Goal: Task Accomplishment & Management: Use online tool/utility

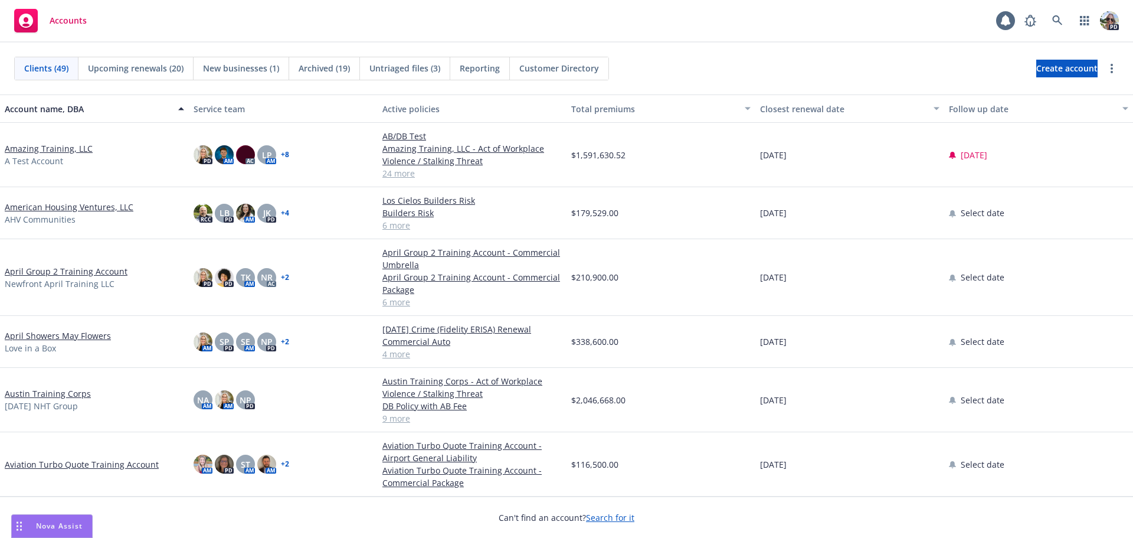
click at [45, 156] on span "A Test Account" at bounding box center [34, 161] width 58 height 12
click at [43, 150] on link "Amazing Training, LLC" at bounding box center [49, 148] width 88 height 12
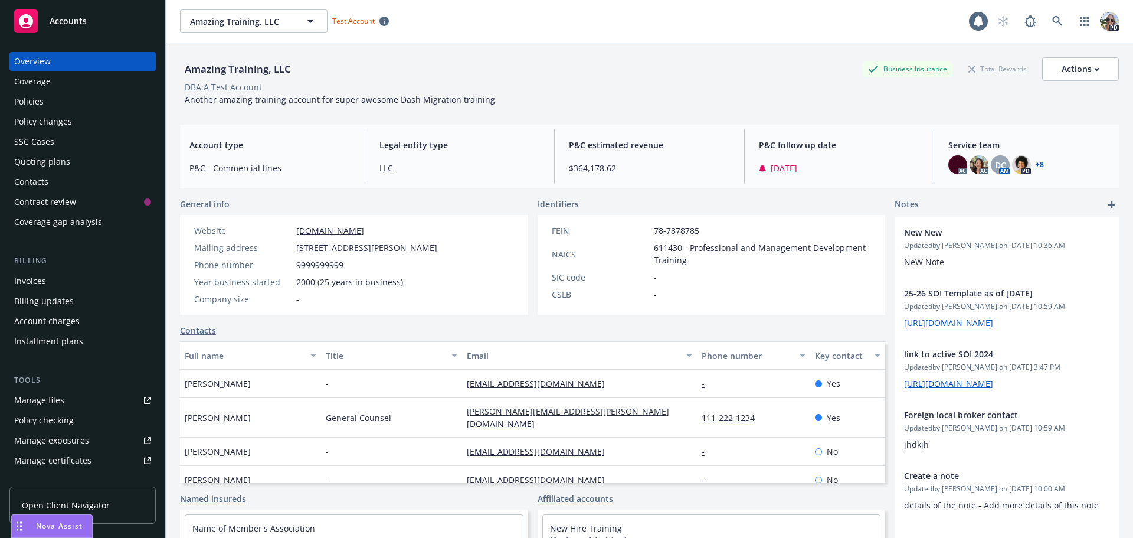
click at [30, 420] on div "Policy checking" at bounding box center [44, 420] width 60 height 19
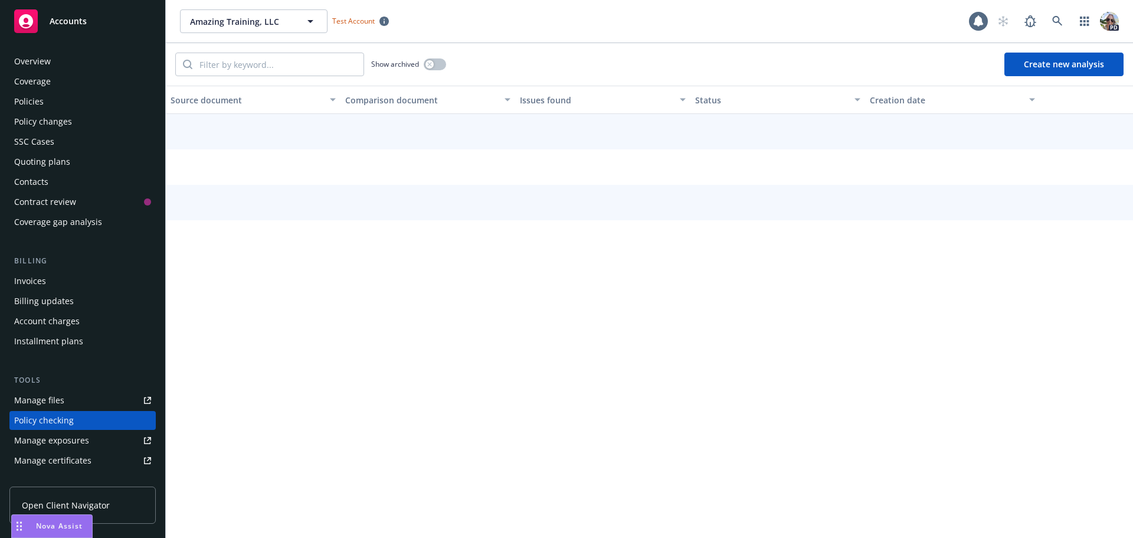
scroll to position [133, 0]
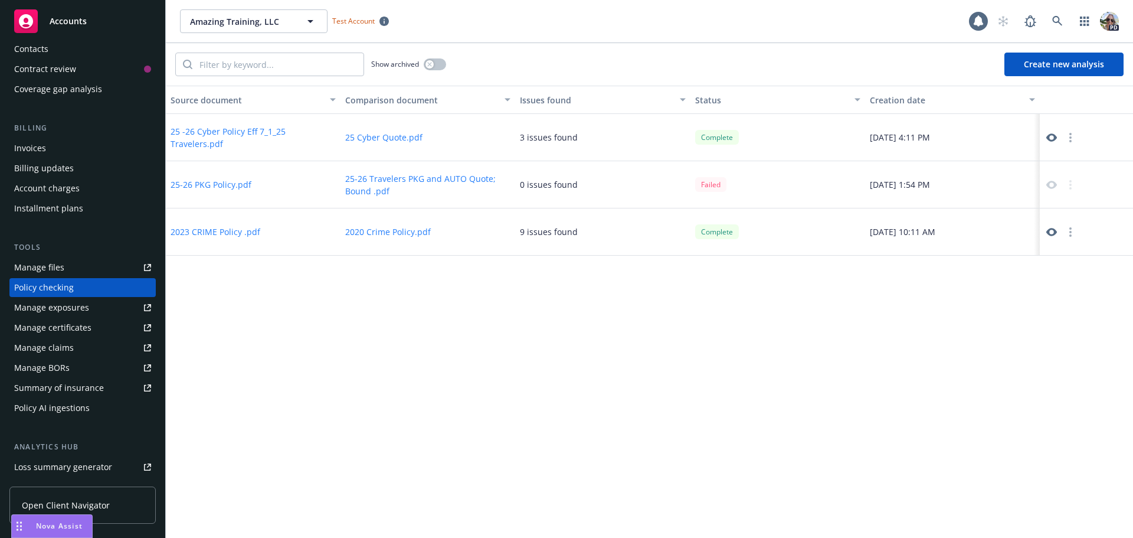
click at [195, 143] on button "25 -26 Cyber Policy Eff 7_1_25 Travelers.pdf" at bounding box center [253, 137] width 165 height 25
click at [1053, 139] on icon at bounding box center [1051, 137] width 11 height 8
click at [65, 409] on div "Policy AI ingestions" at bounding box center [52, 407] width 76 height 19
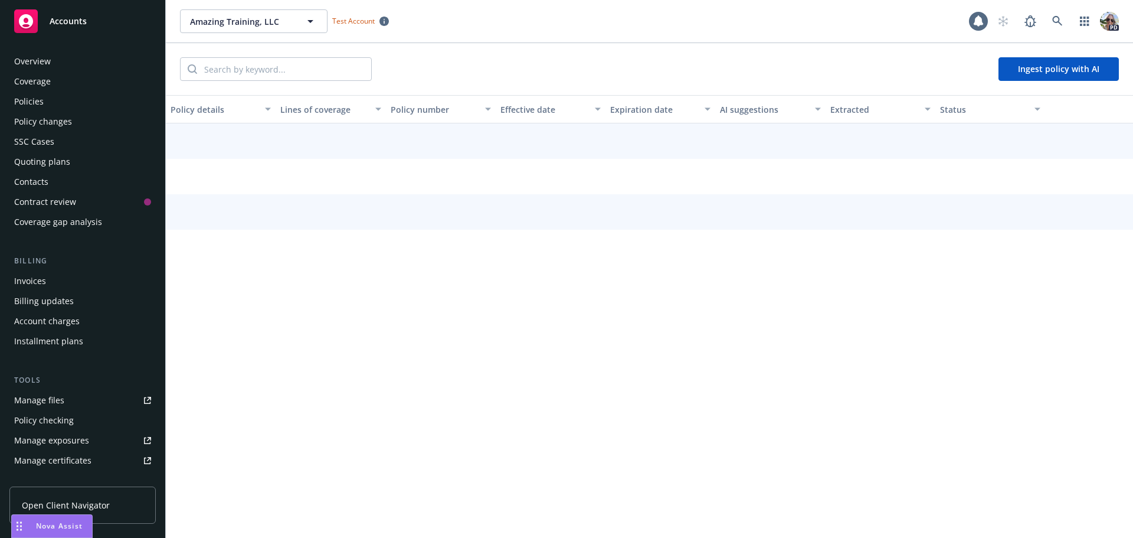
scroll to position [253, 0]
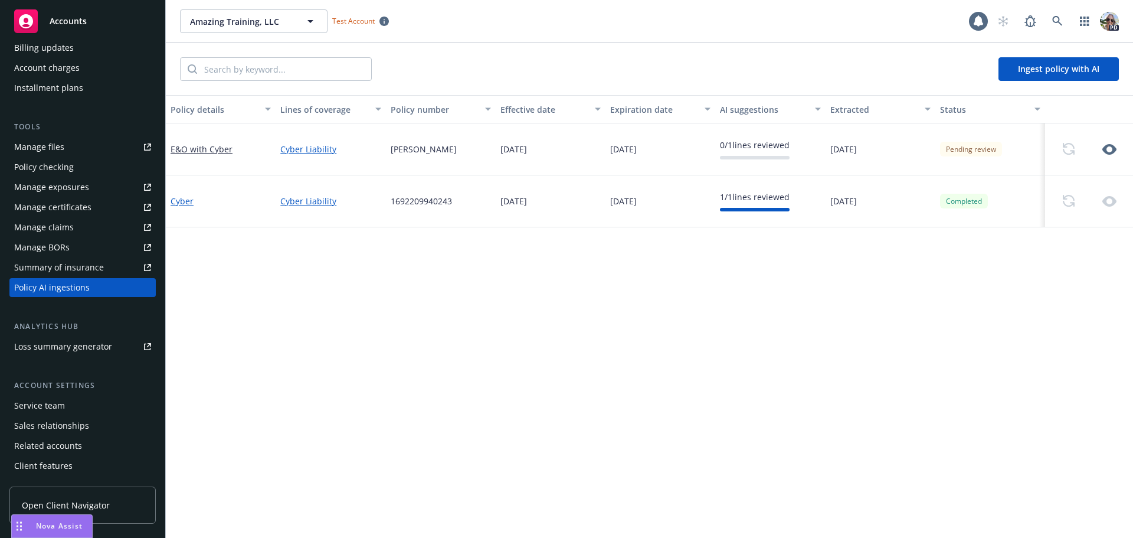
click at [182, 203] on link "Cyber" at bounding box center [182, 200] width 23 height 11
click at [1109, 152] on icon "button" at bounding box center [1109, 149] width 14 height 14
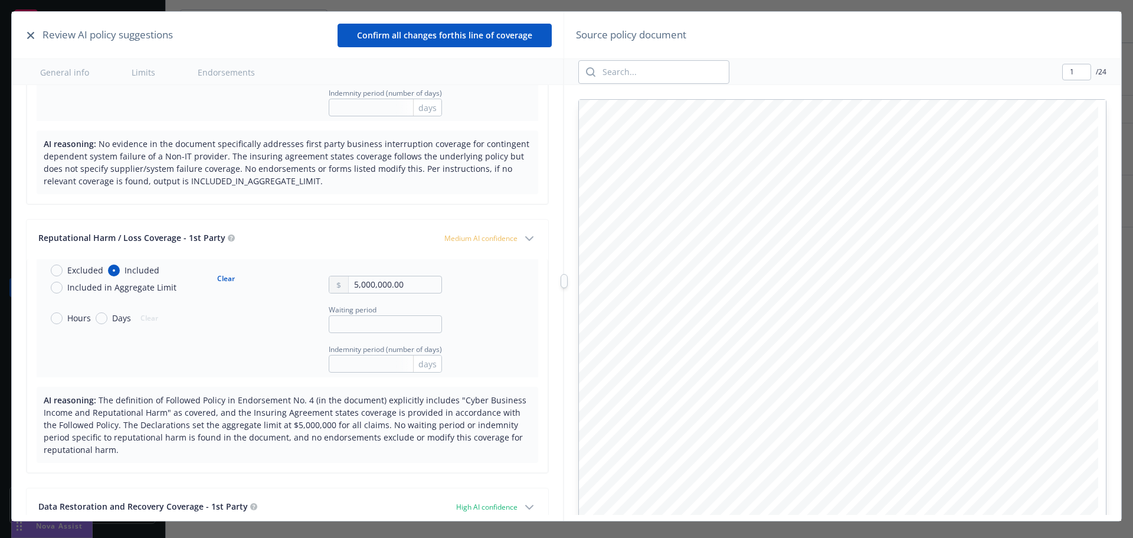
scroll to position [2329, 0]
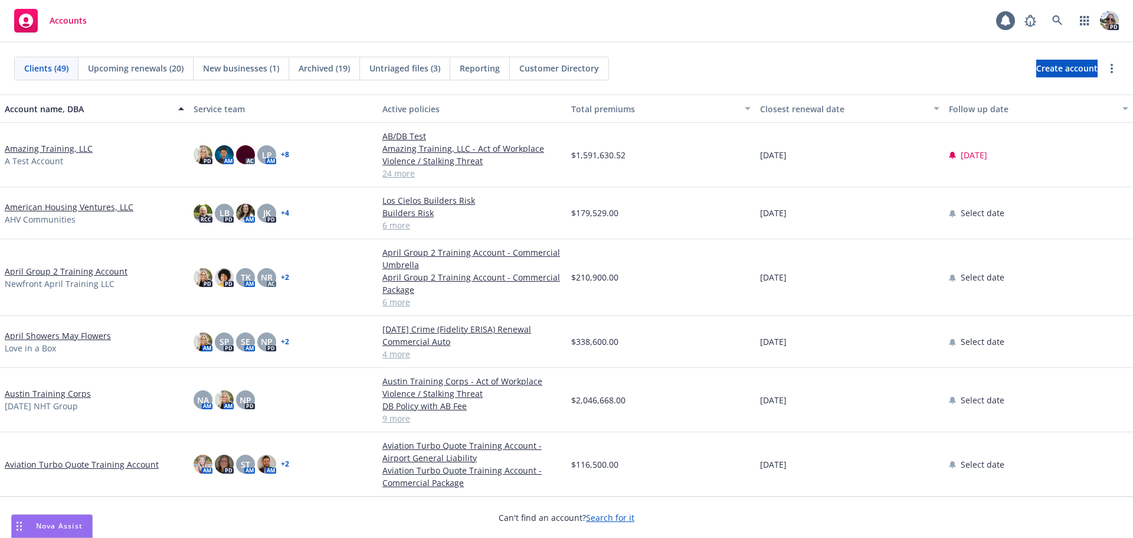
click at [47, 152] on link "Amazing Training, LLC" at bounding box center [49, 148] width 88 height 12
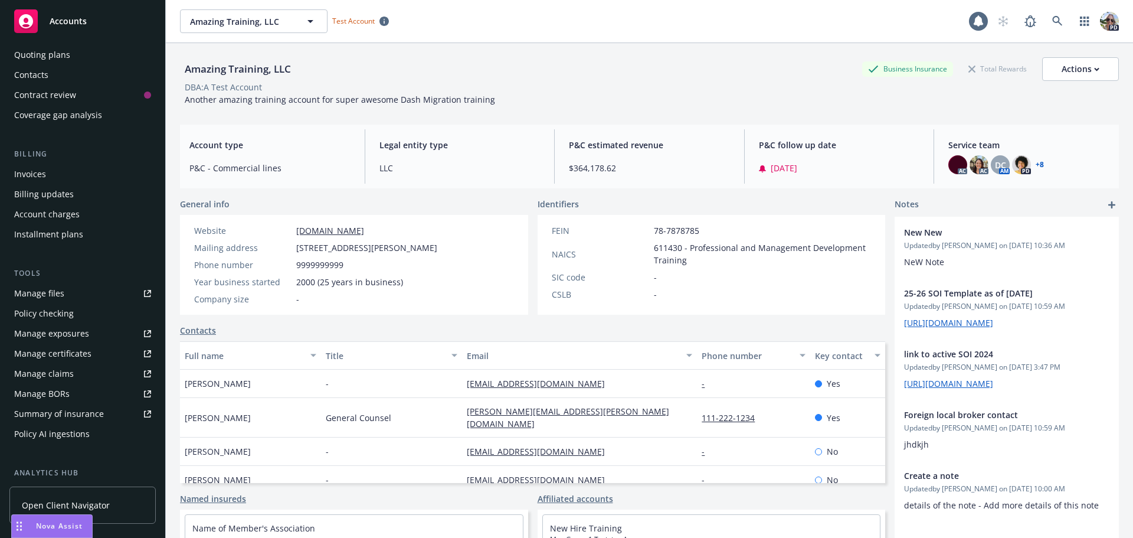
scroll to position [118, 0]
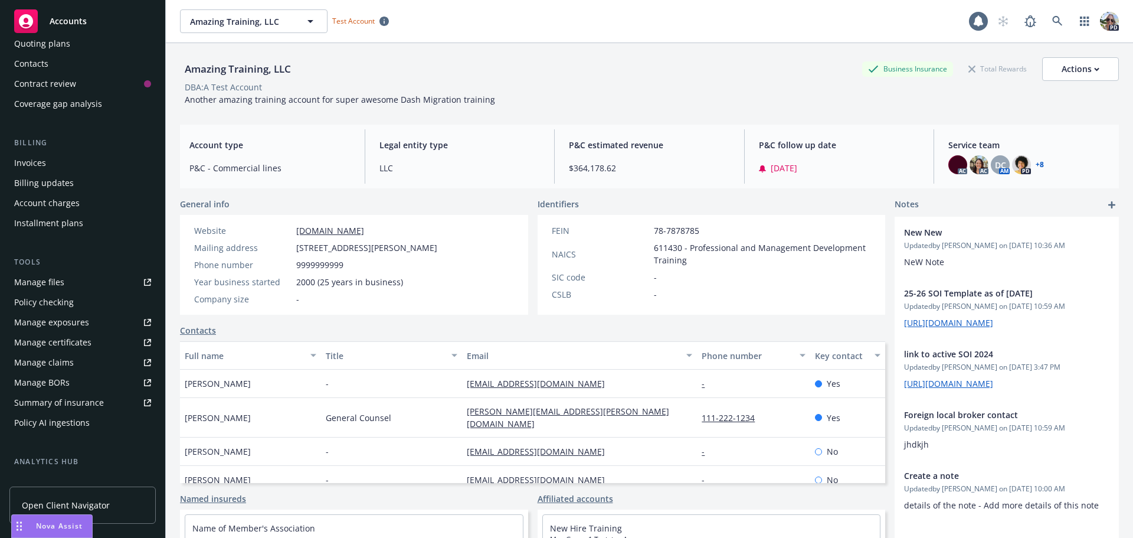
click at [36, 424] on div "Policy AI ingestions" at bounding box center [52, 422] width 76 height 19
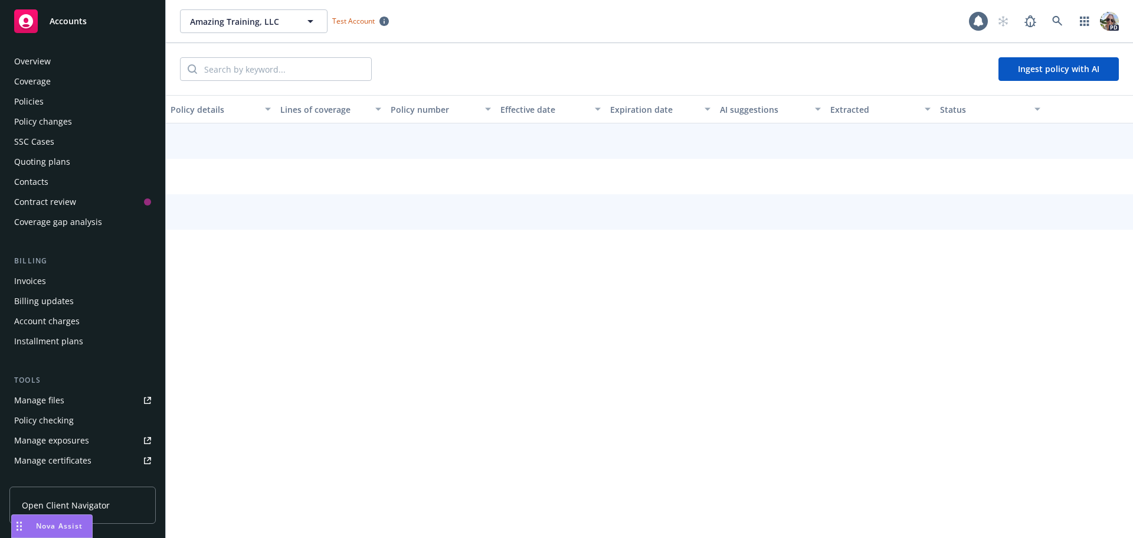
scroll to position [253, 0]
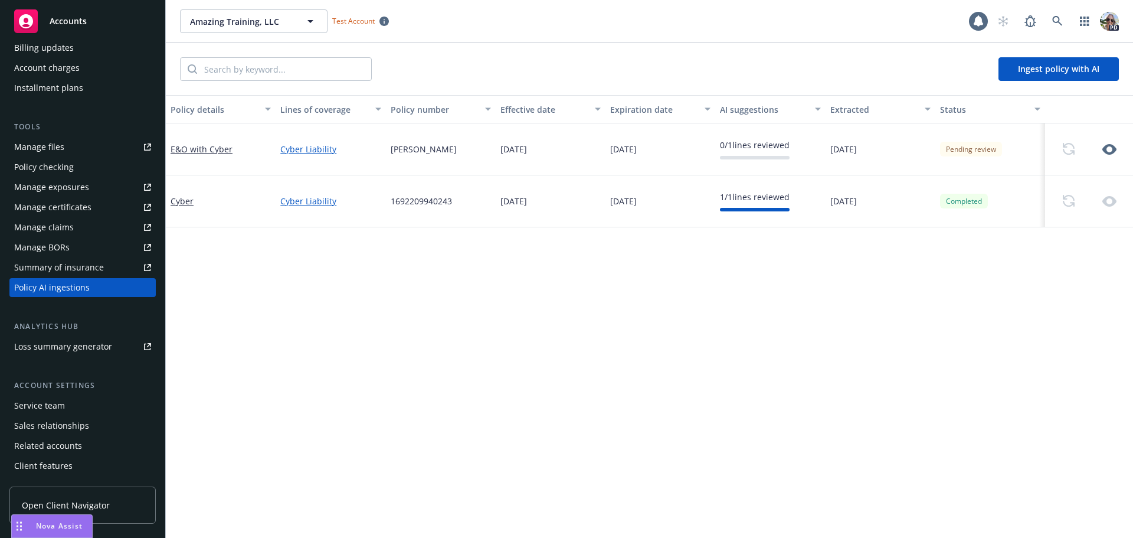
click at [288, 202] on link "Cyber Liability" at bounding box center [330, 201] width 100 height 12
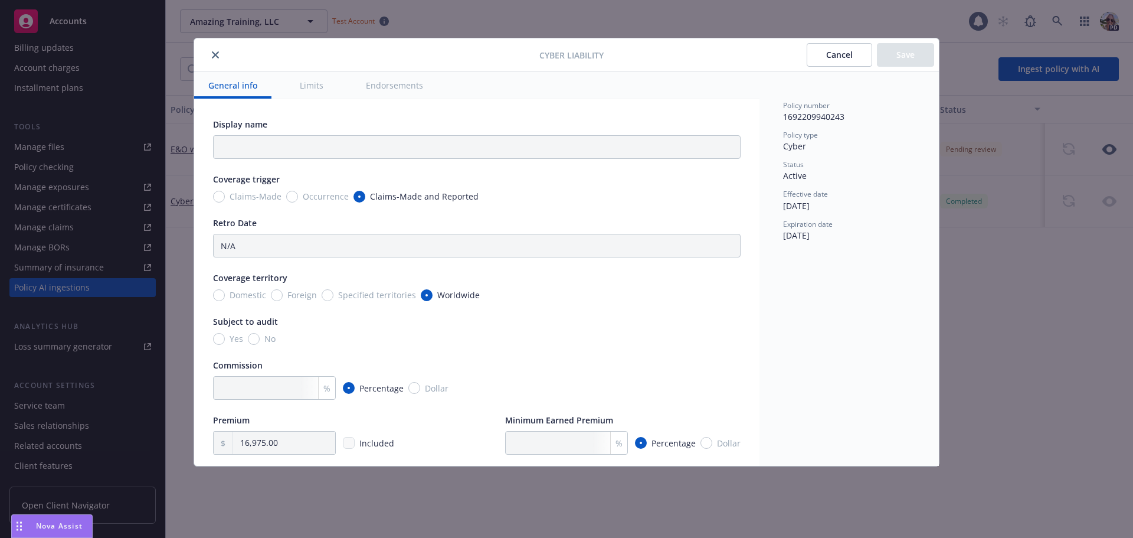
click at [216, 53] on icon "close" at bounding box center [215, 54] width 7 height 7
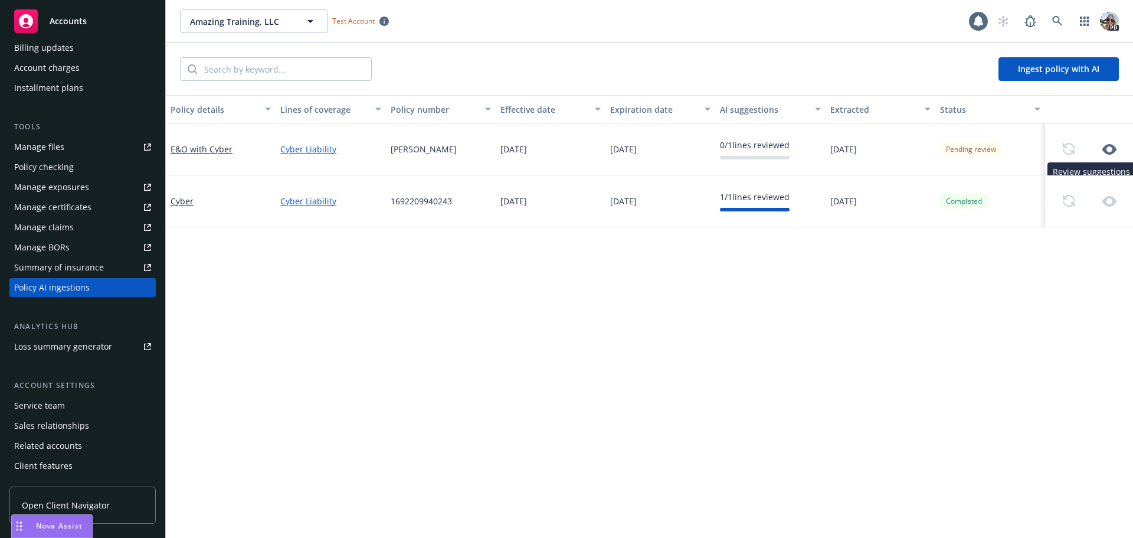
click at [1113, 145] on icon "button" at bounding box center [1109, 149] width 14 height 14
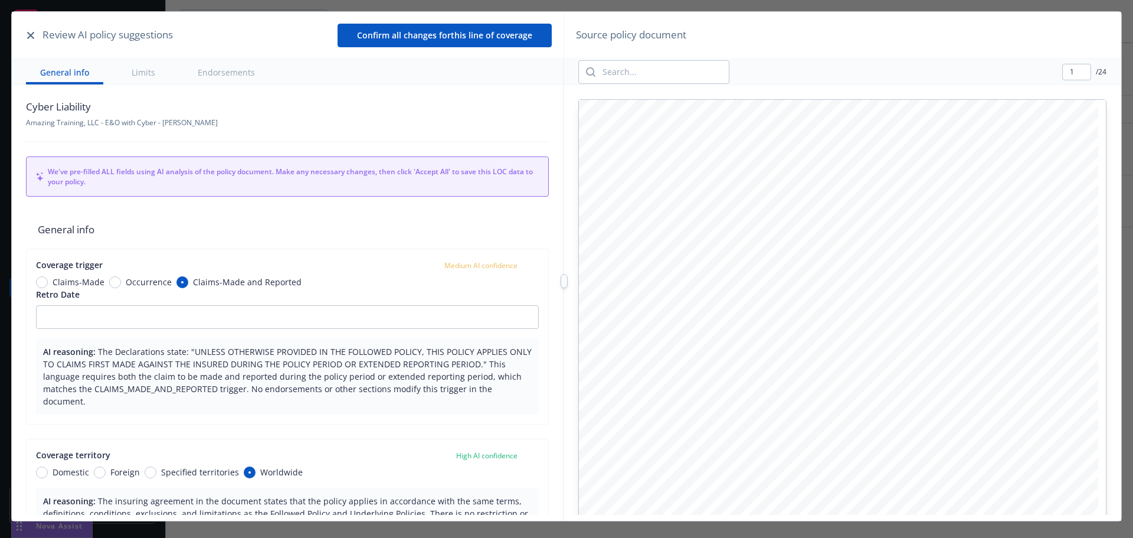
click at [27, 37] on button "button" at bounding box center [31, 35] width 14 height 14
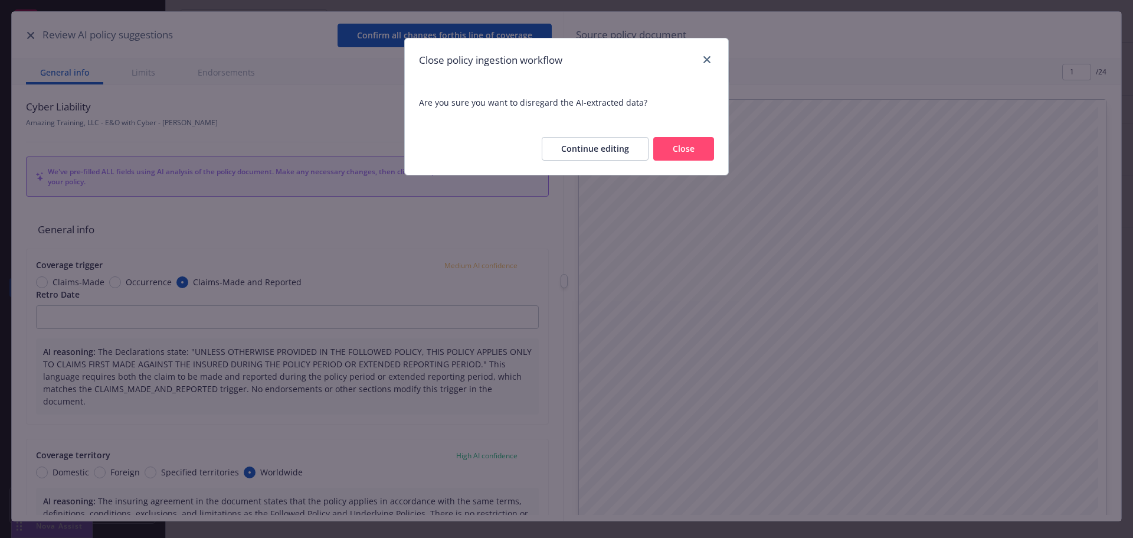
click at [591, 146] on button "Continue editing" at bounding box center [595, 149] width 107 height 24
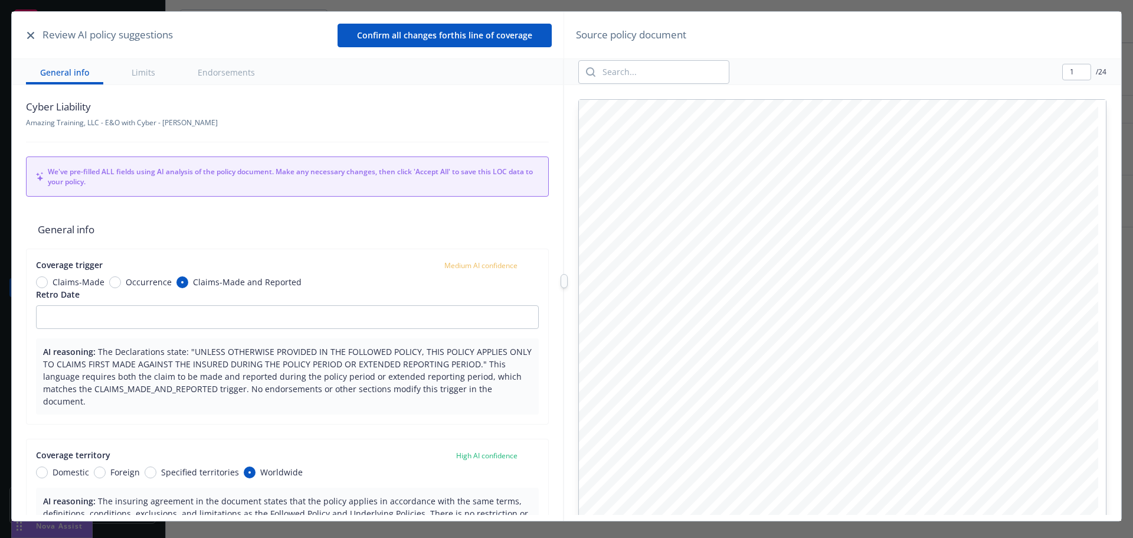
click at [29, 34] on icon "button" at bounding box center [30, 35] width 7 height 7
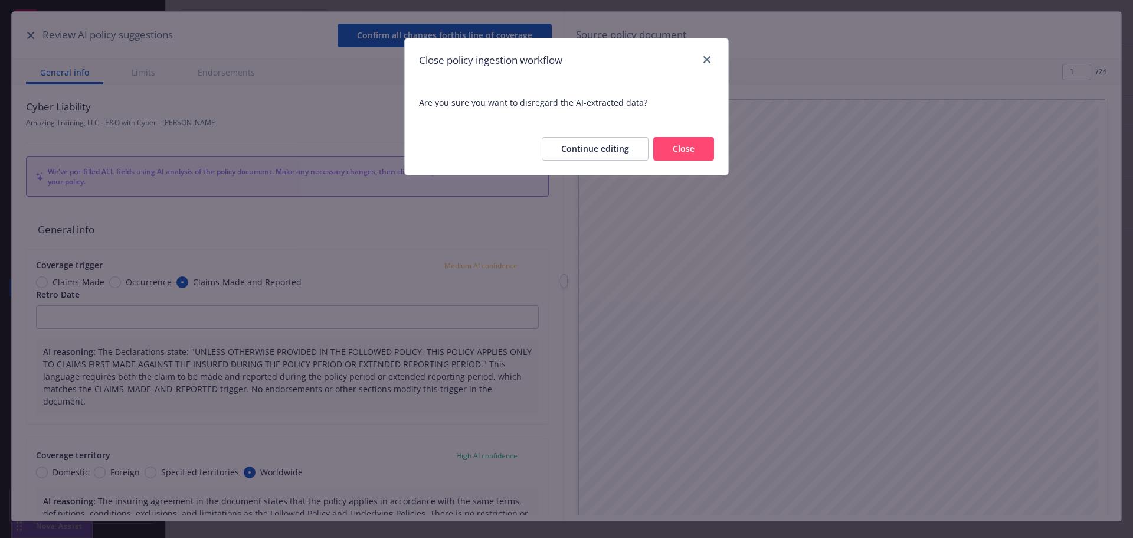
click at [702, 145] on button "Close" at bounding box center [683, 149] width 61 height 24
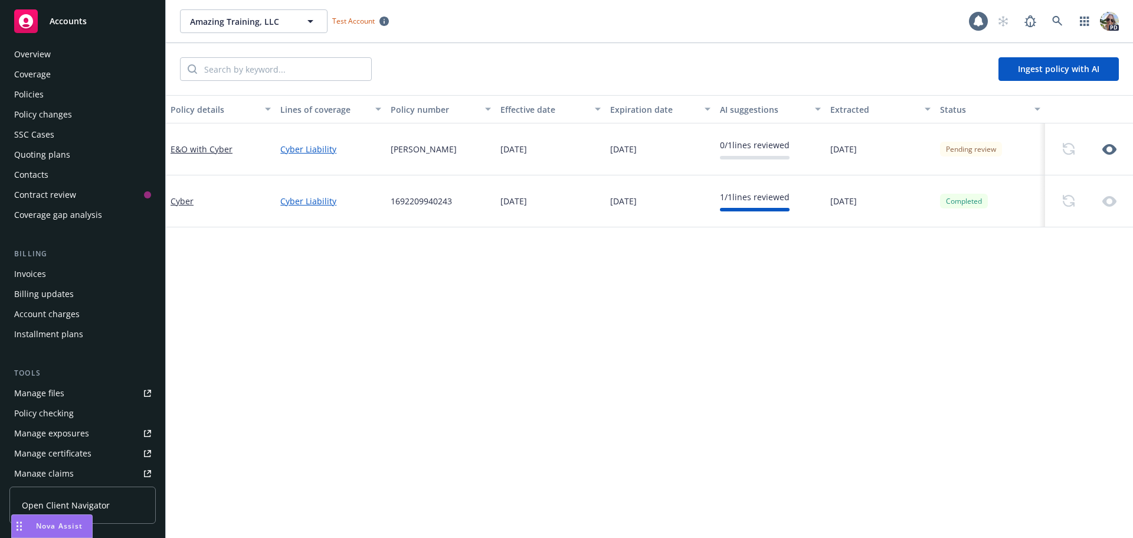
scroll to position [0, 0]
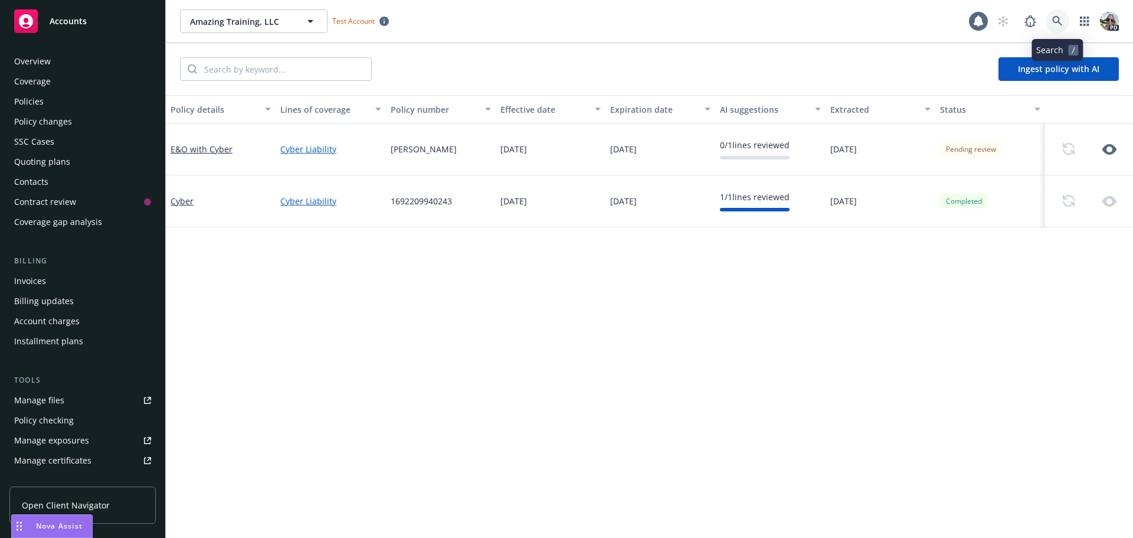
click at [1061, 17] on icon at bounding box center [1057, 21] width 11 height 11
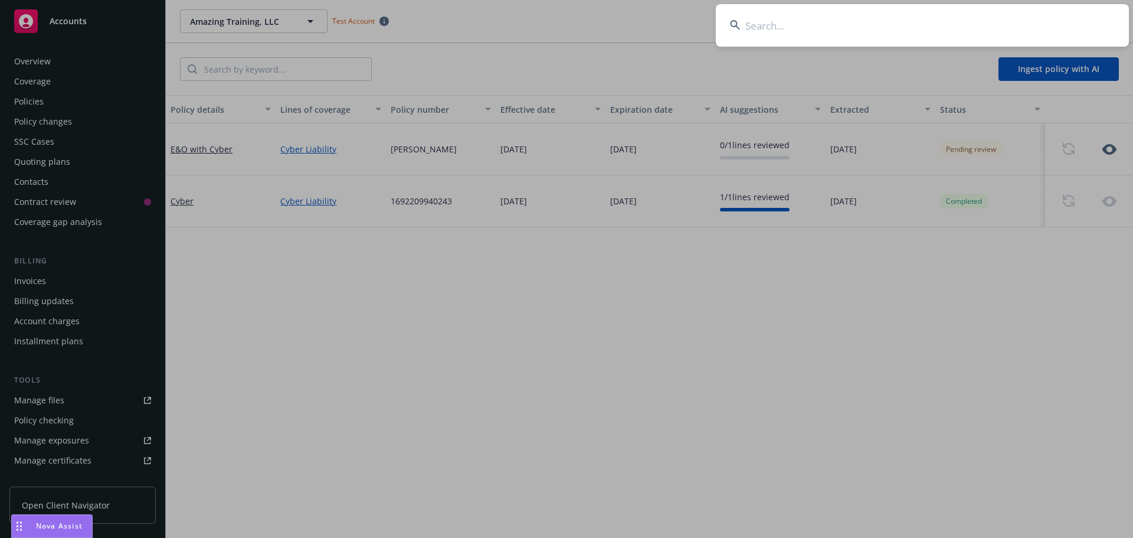
click at [801, 31] on input at bounding box center [922, 25] width 413 height 42
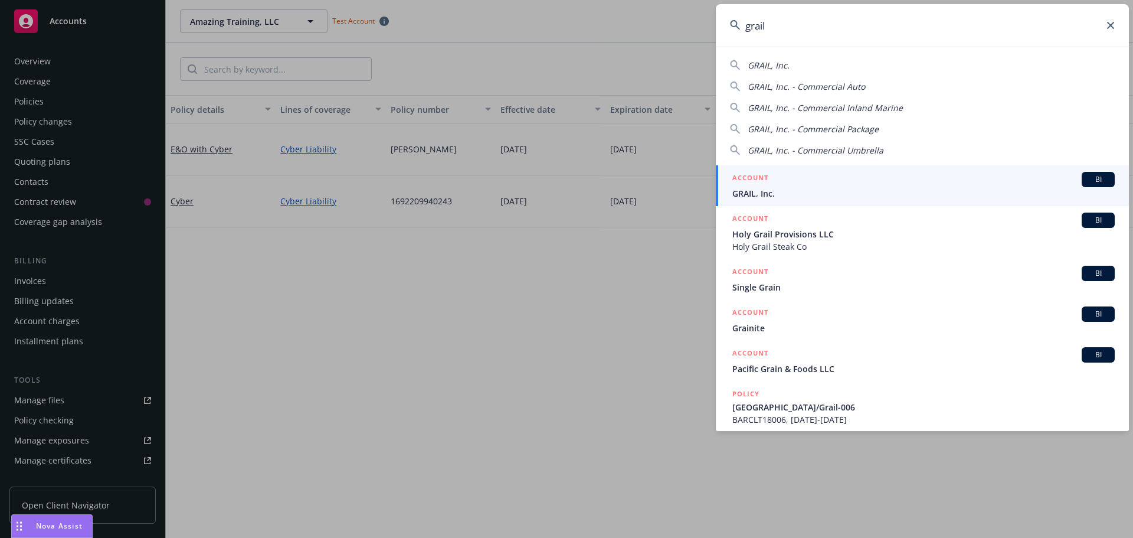
type input "grail"
click at [761, 194] on span "GRAIL, Inc." at bounding box center [923, 193] width 382 height 12
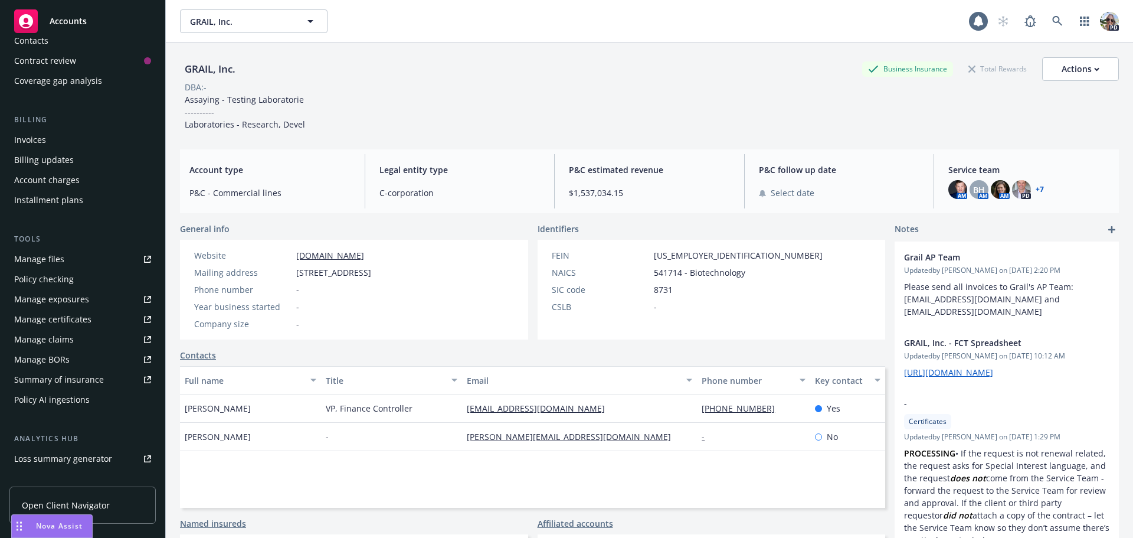
scroll to position [177, 0]
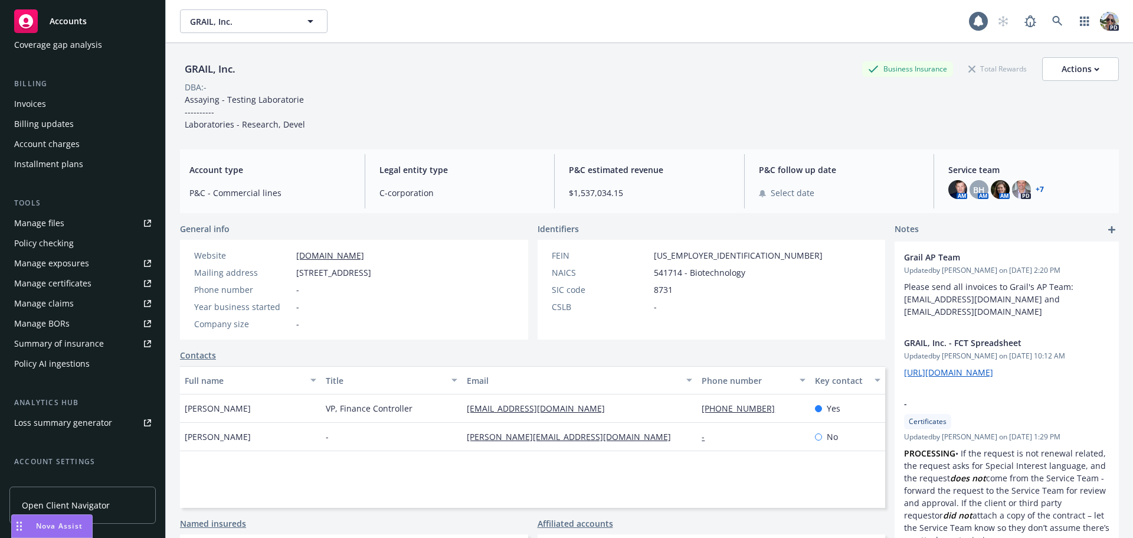
click at [30, 366] on div "Policy AI ingestions" at bounding box center [52, 363] width 76 height 19
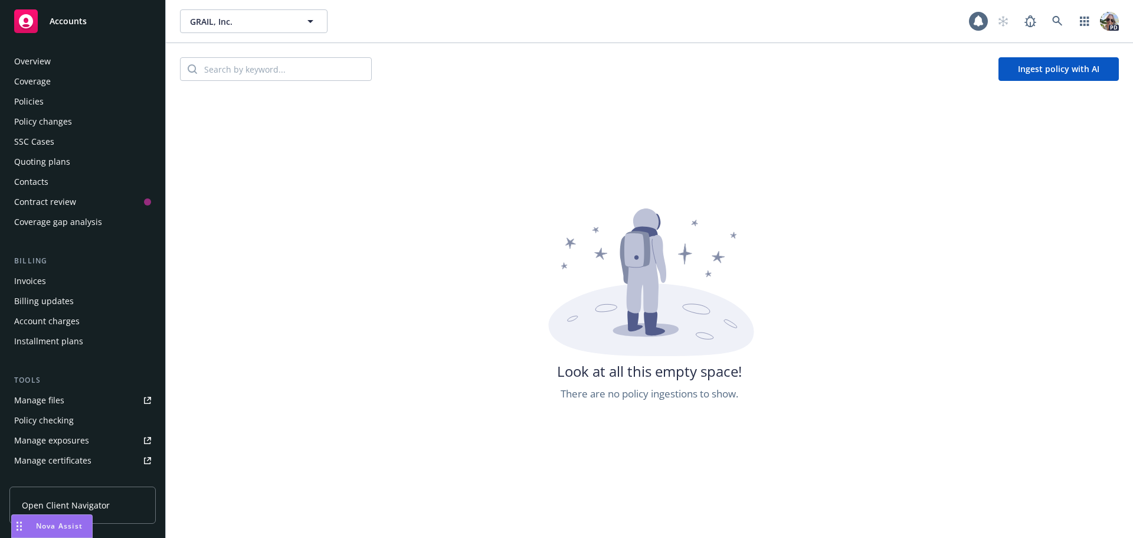
scroll to position [271, 0]
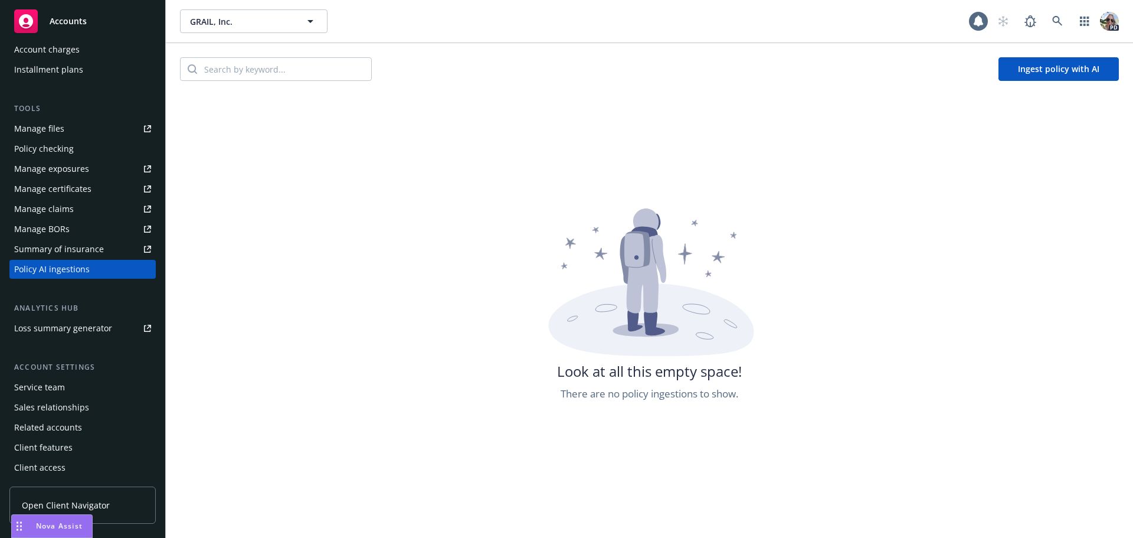
click at [38, 242] on div "Summary of insurance" at bounding box center [59, 249] width 90 height 19
click at [60, 17] on span "Accounts" at bounding box center [68, 21] width 37 height 9
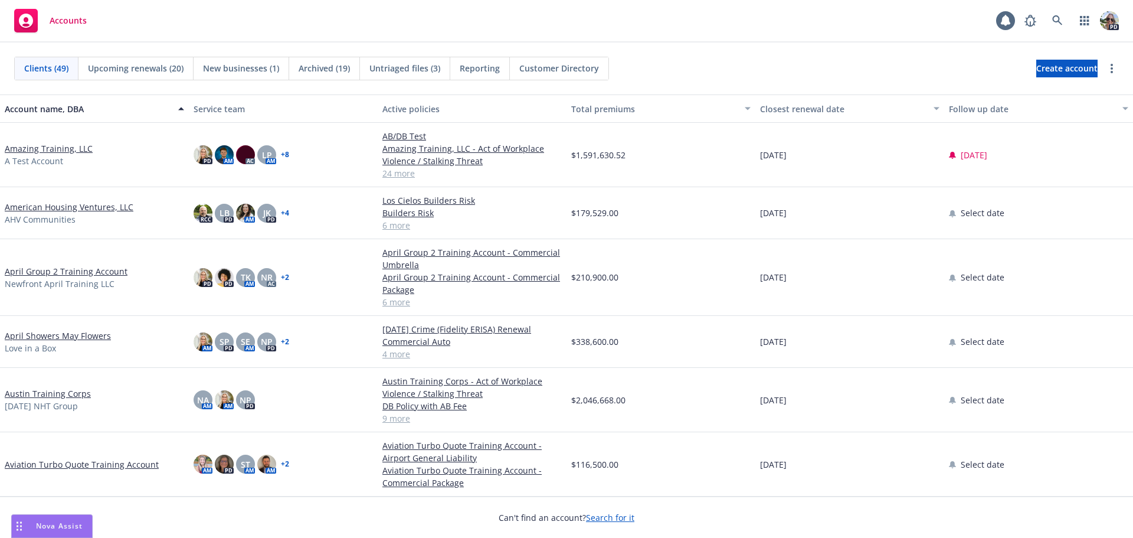
drag, startPoint x: 60, startPoint y: 17, endPoint x: 28, endPoint y: 149, distance: 135.4
click at [28, 149] on link "Amazing Training, LLC" at bounding box center [49, 148] width 88 height 12
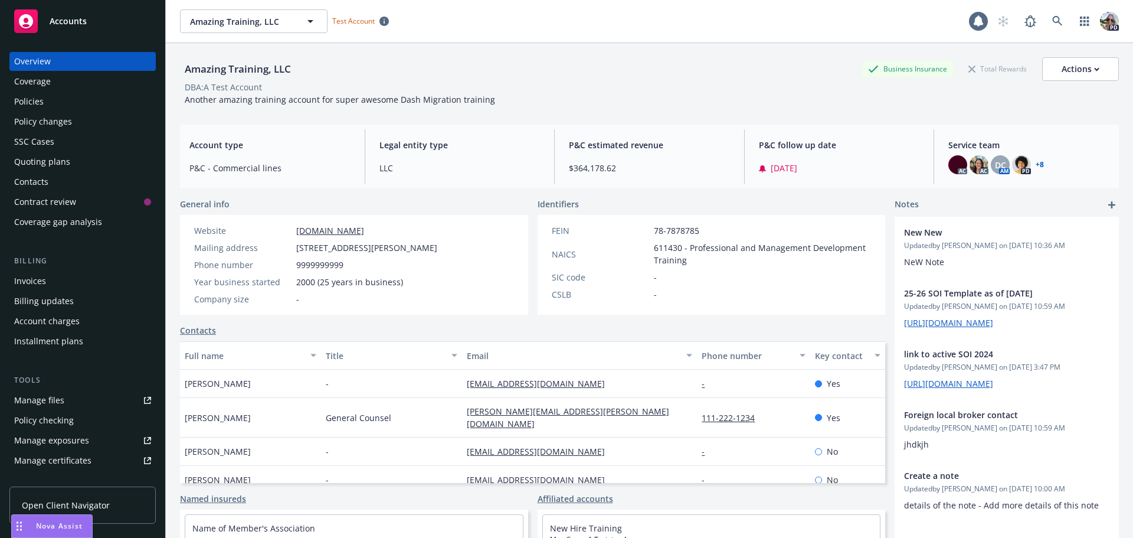
click at [28, 101] on div "Policies" at bounding box center [29, 101] width 30 height 19
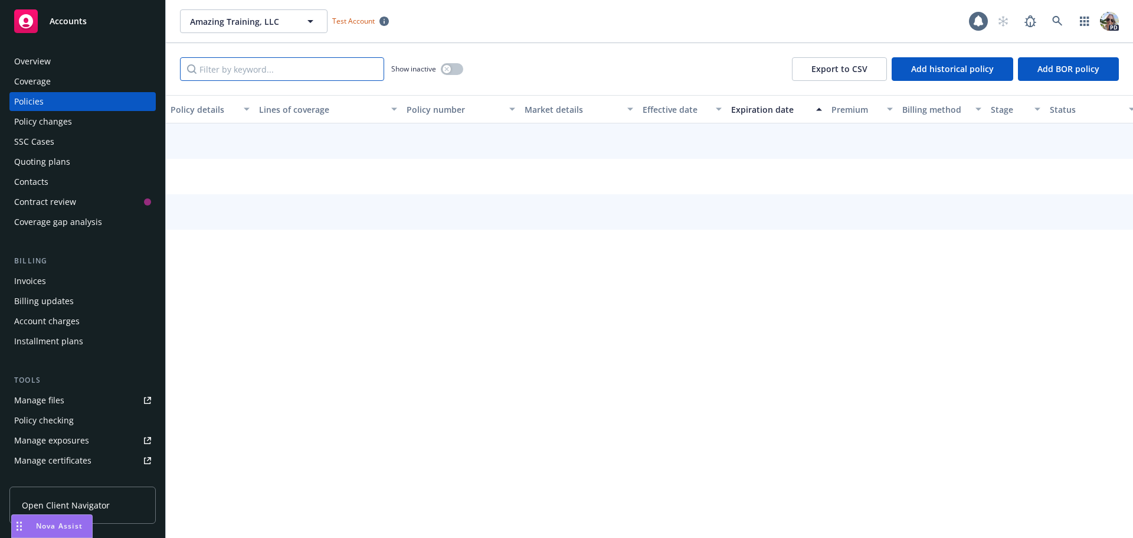
click at [232, 68] on input "Filter by keyword..." at bounding box center [282, 69] width 204 height 24
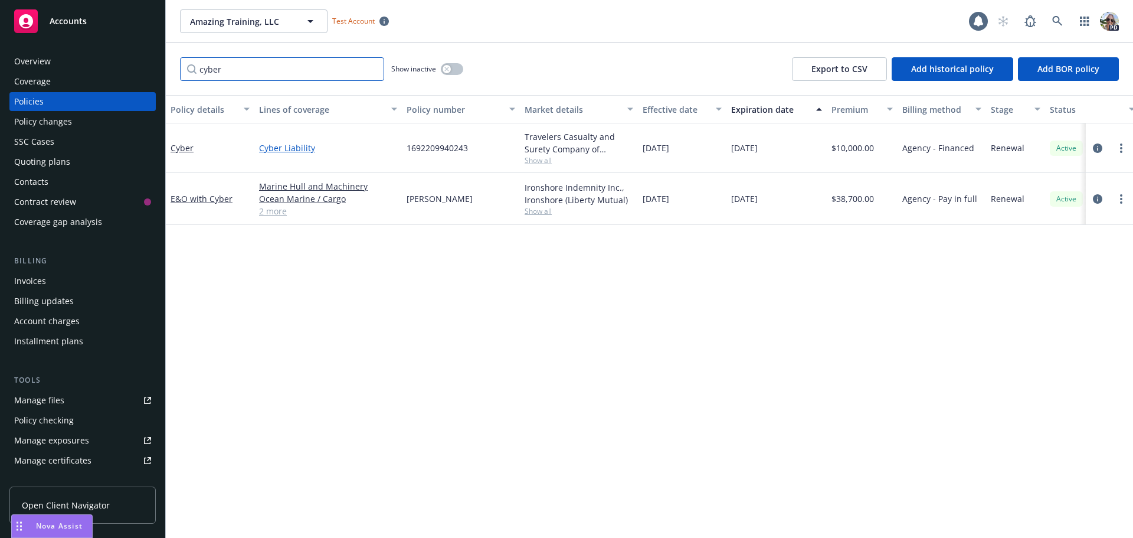
type input "cyber"
click at [287, 146] on link "Cyber Liability" at bounding box center [328, 148] width 138 height 12
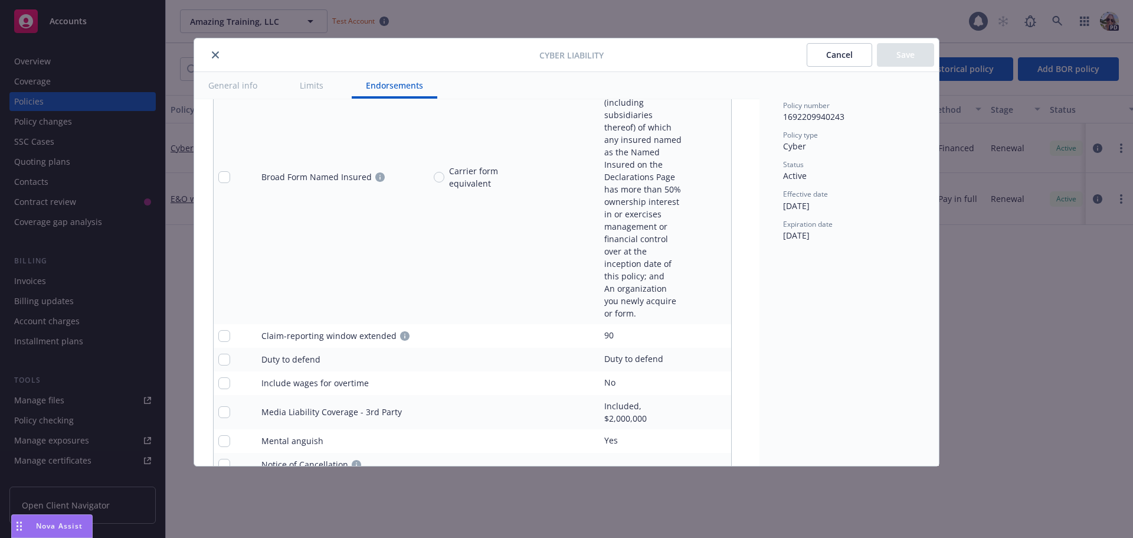
scroll to position [2917, 0]
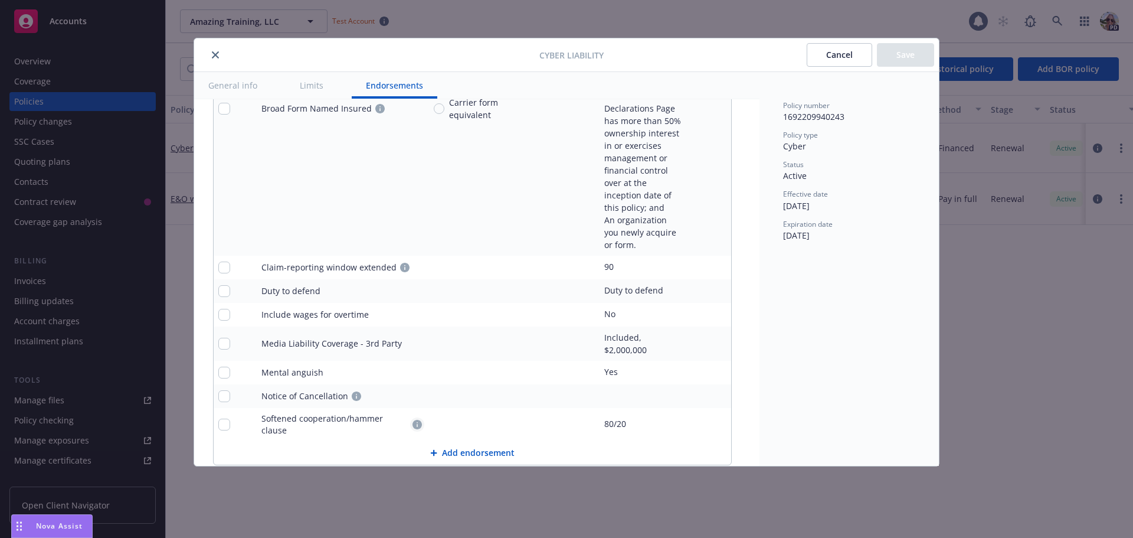
click at [415, 420] on icon "circleInformation" at bounding box center [416, 424] width 9 height 9
click at [218, 56] on icon "close" at bounding box center [215, 54] width 7 height 7
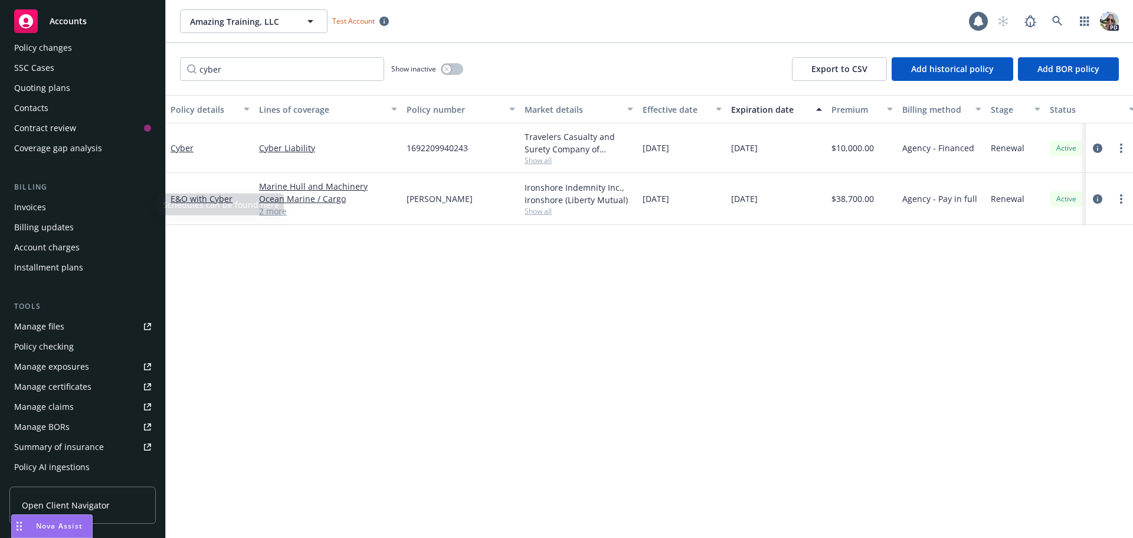
scroll to position [271, 0]
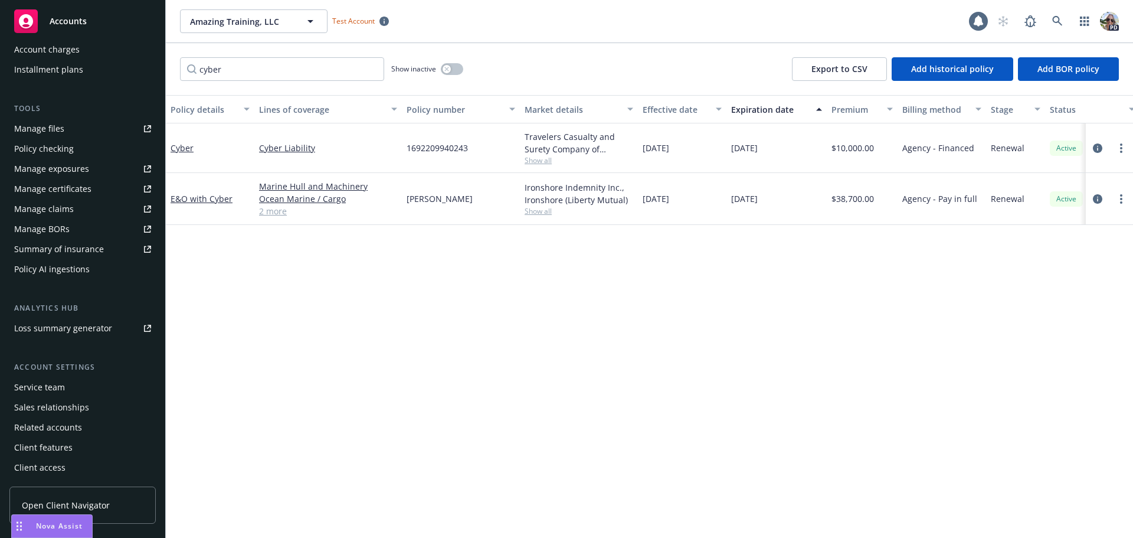
click at [39, 260] on div "Policy AI ingestions" at bounding box center [52, 269] width 76 height 19
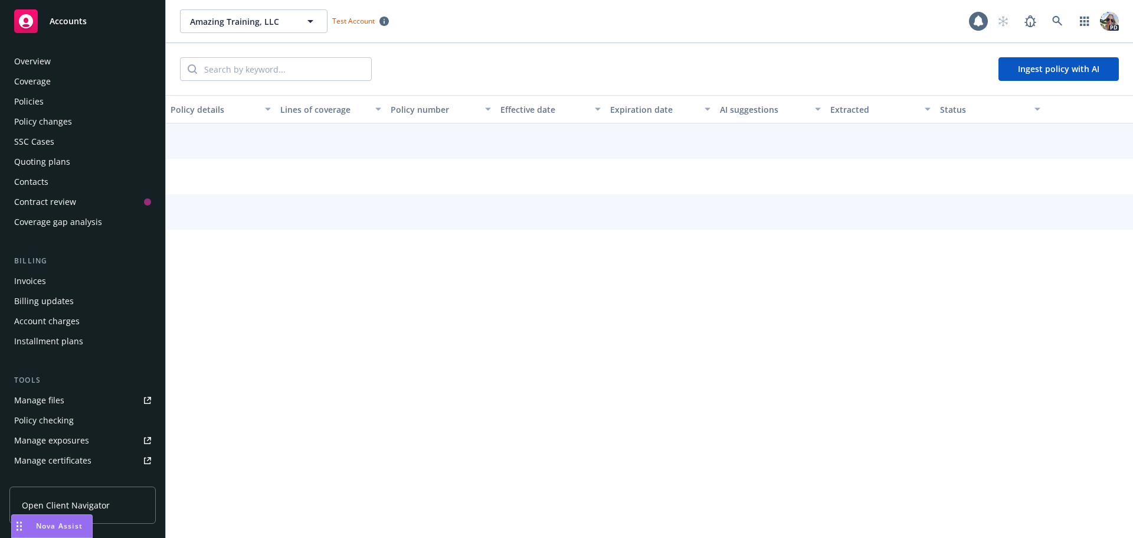
scroll to position [253, 0]
